Goal: Transaction & Acquisition: Purchase product/service

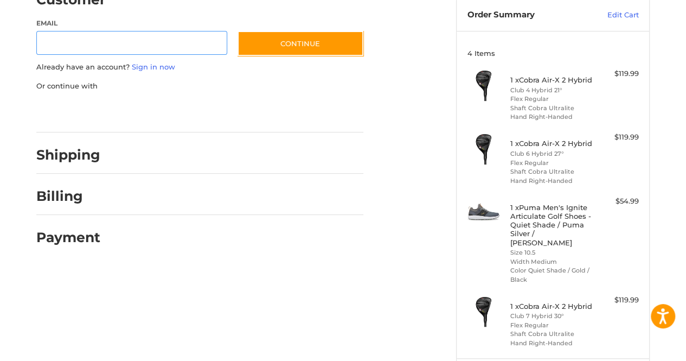
scroll to position [54, 0]
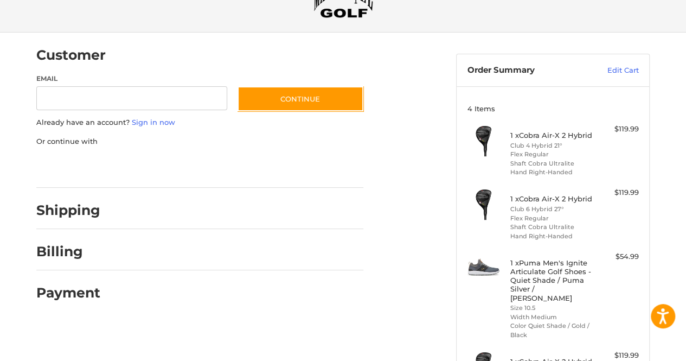
click at [109, 215] on div "Shipping" at bounding box center [199, 210] width 327 height 37
click at [124, 94] on input "Email" at bounding box center [131, 98] width 191 height 24
type input "**********"
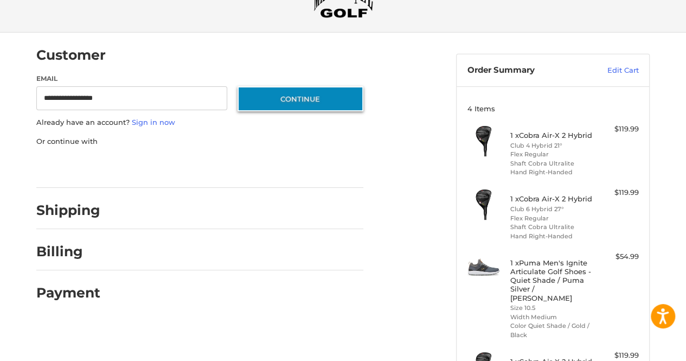
click at [295, 104] on button "Continue" at bounding box center [301, 98] width 126 height 25
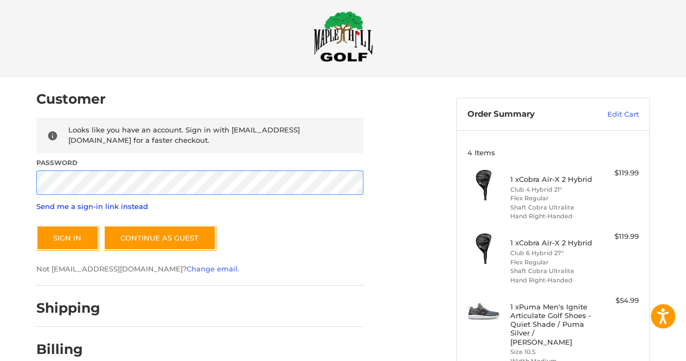
scroll to position [0, 0]
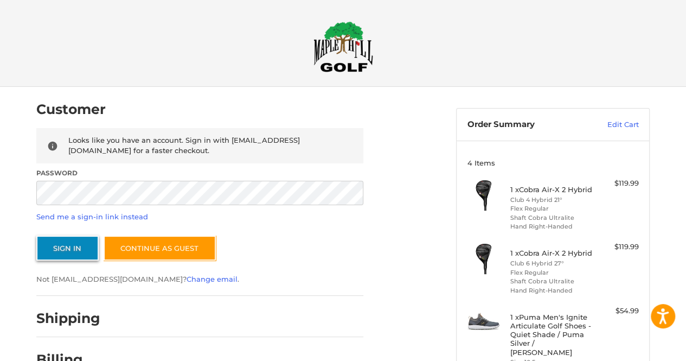
click at [70, 242] on button "Sign In" at bounding box center [67, 247] width 62 height 25
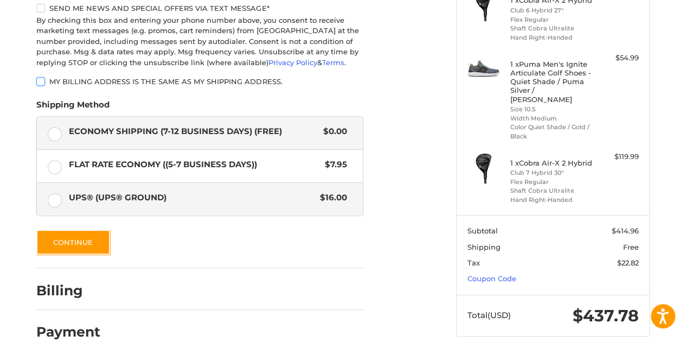
scroll to position [254, 0]
click at [61, 202] on label "UPS® (UPS® Ground) $16.00" at bounding box center [200, 199] width 326 height 33
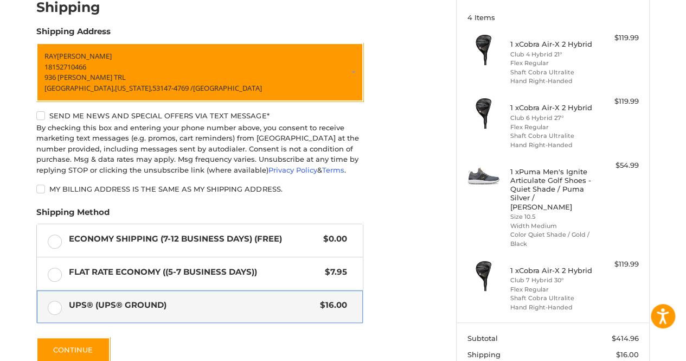
scroll to position [145, 0]
click at [42, 116] on label "Send me news and special offers via text message*" at bounding box center [199, 115] width 327 height 9
click at [40, 111] on div "[PERSON_NAME] 18152710466 [GEOGRAPHIC_DATA][PERSON_NAME][US_STATE]-4769 / [GEOG…" at bounding box center [199, 120] width 327 height 155
click at [40, 117] on label "Send me news and special offers via text message*" at bounding box center [199, 115] width 327 height 9
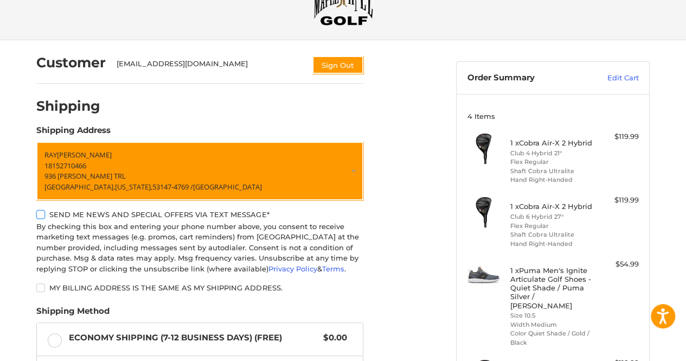
scroll to position [0, 0]
